Goal: Check status: Check status

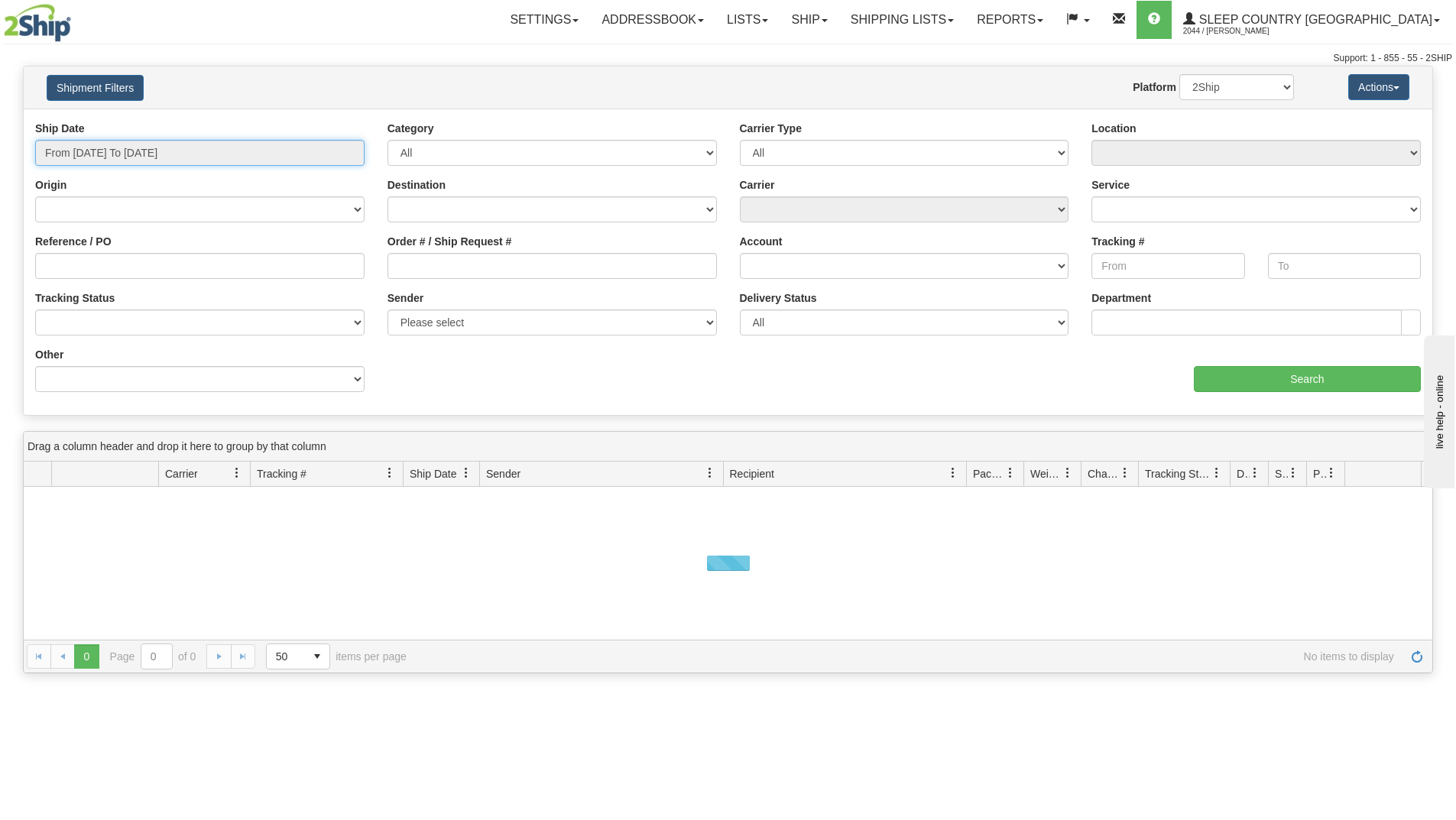
click at [214, 151] on input "From [DATE] To [DATE]" at bounding box center [200, 152] width 330 height 26
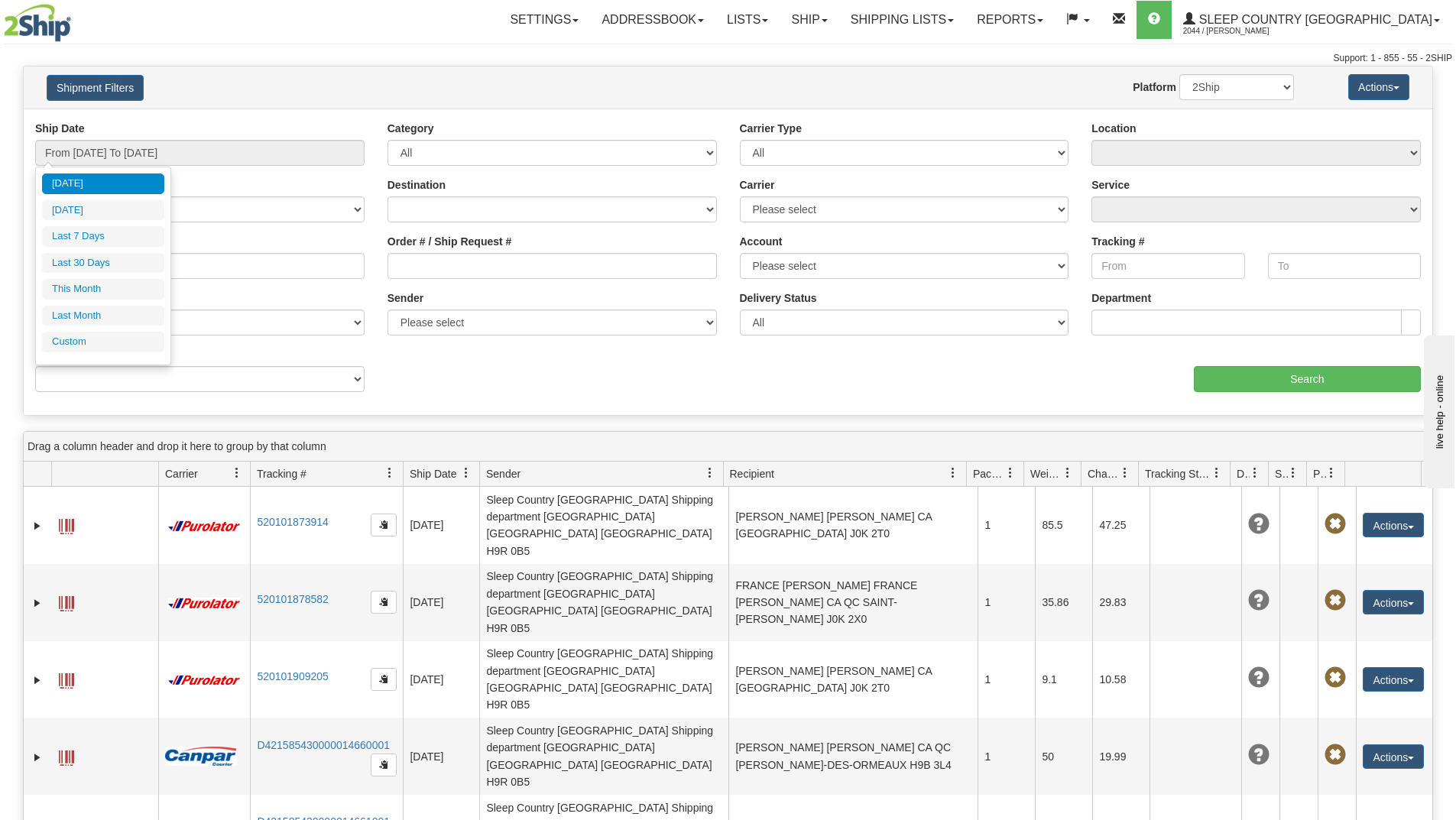
click at [78, 253] on li "Last 30 Days" at bounding box center [103, 263] width 122 height 20
type input "From [DATE] To [DATE]"
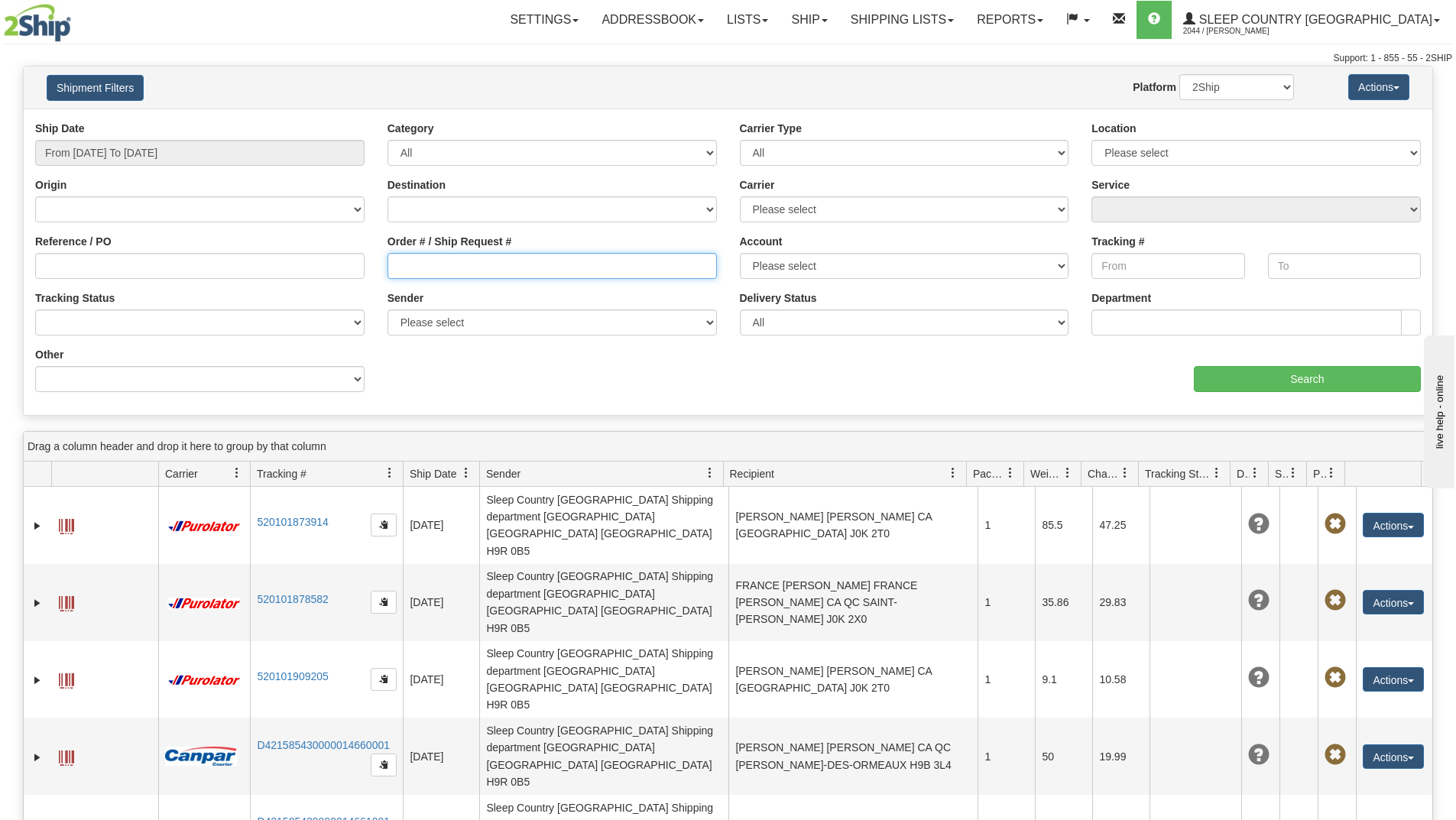
paste input "9000I172127"
click at [434, 274] on input "Order # / Ship Request #" at bounding box center [552, 266] width 330 height 26
type input "9000I172127"
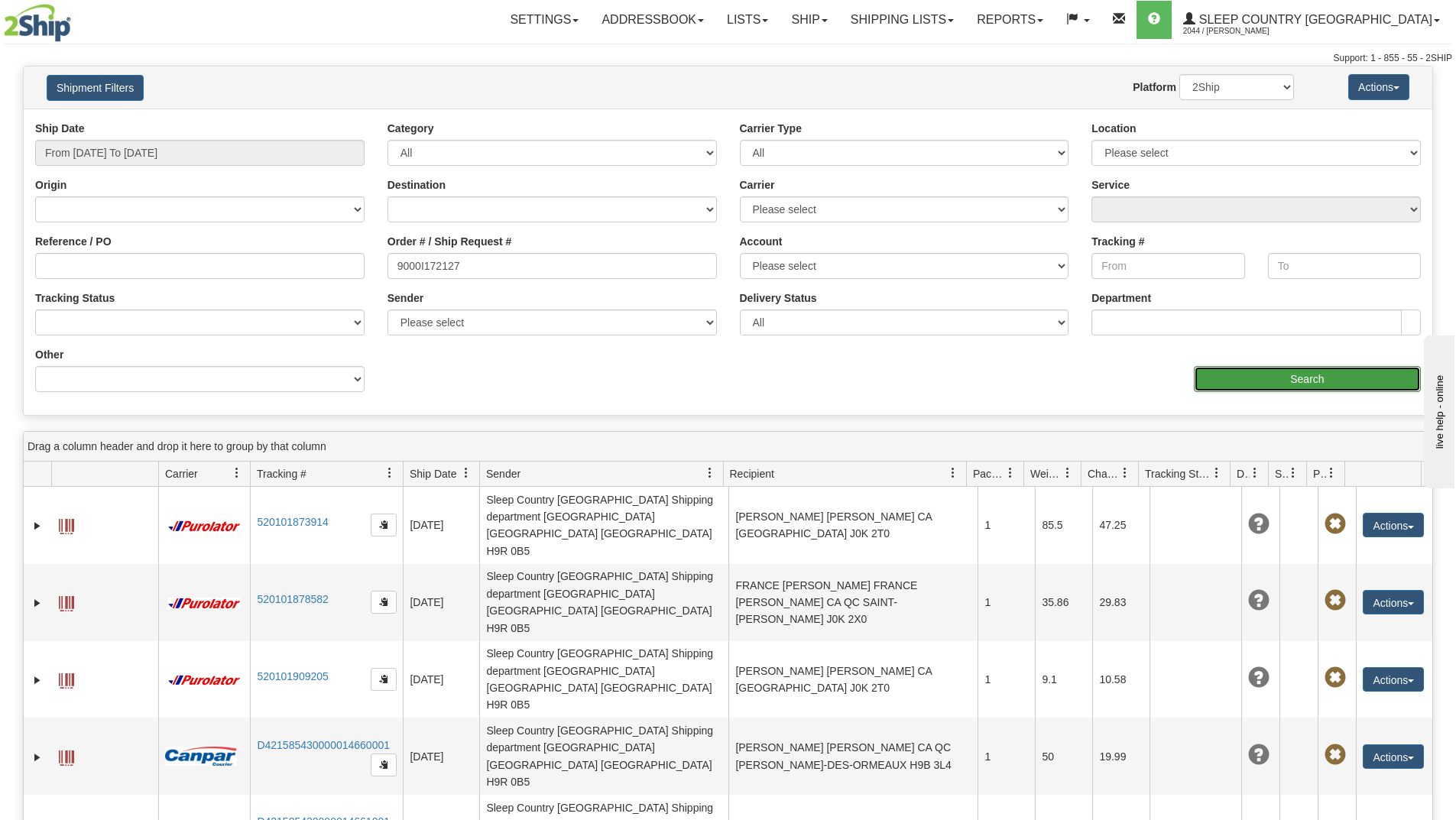
click at [1241, 378] on input "Search" at bounding box center [1307, 378] width 227 height 26
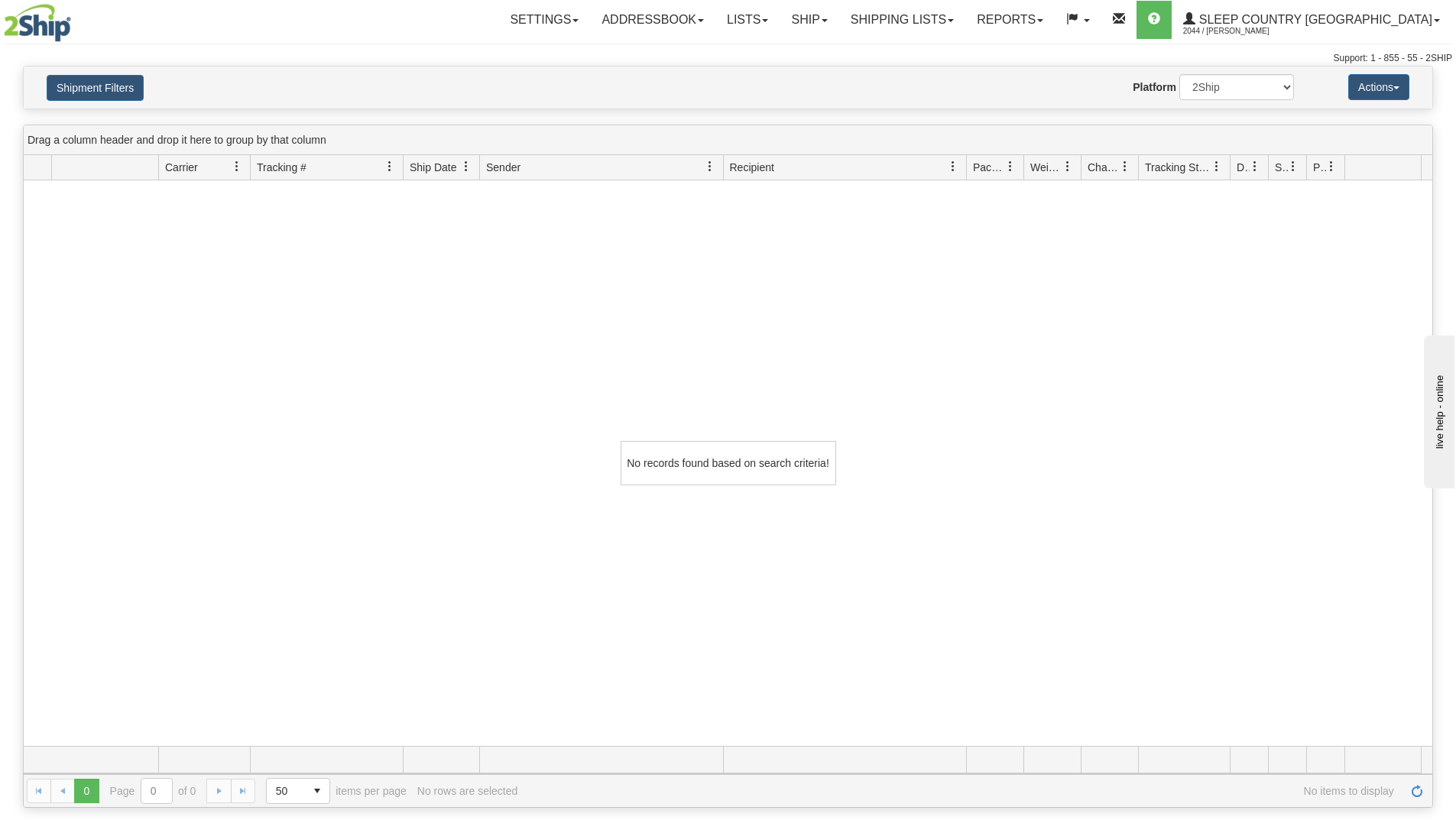
drag, startPoint x: 1237, startPoint y: 481, endPoint x: 1229, endPoint y: 477, distance: 8.9
click at [1233, 479] on div "No records found based on search criteria!" at bounding box center [728, 463] width 1409 height 565
